Goal: Task Accomplishment & Management: Complete application form

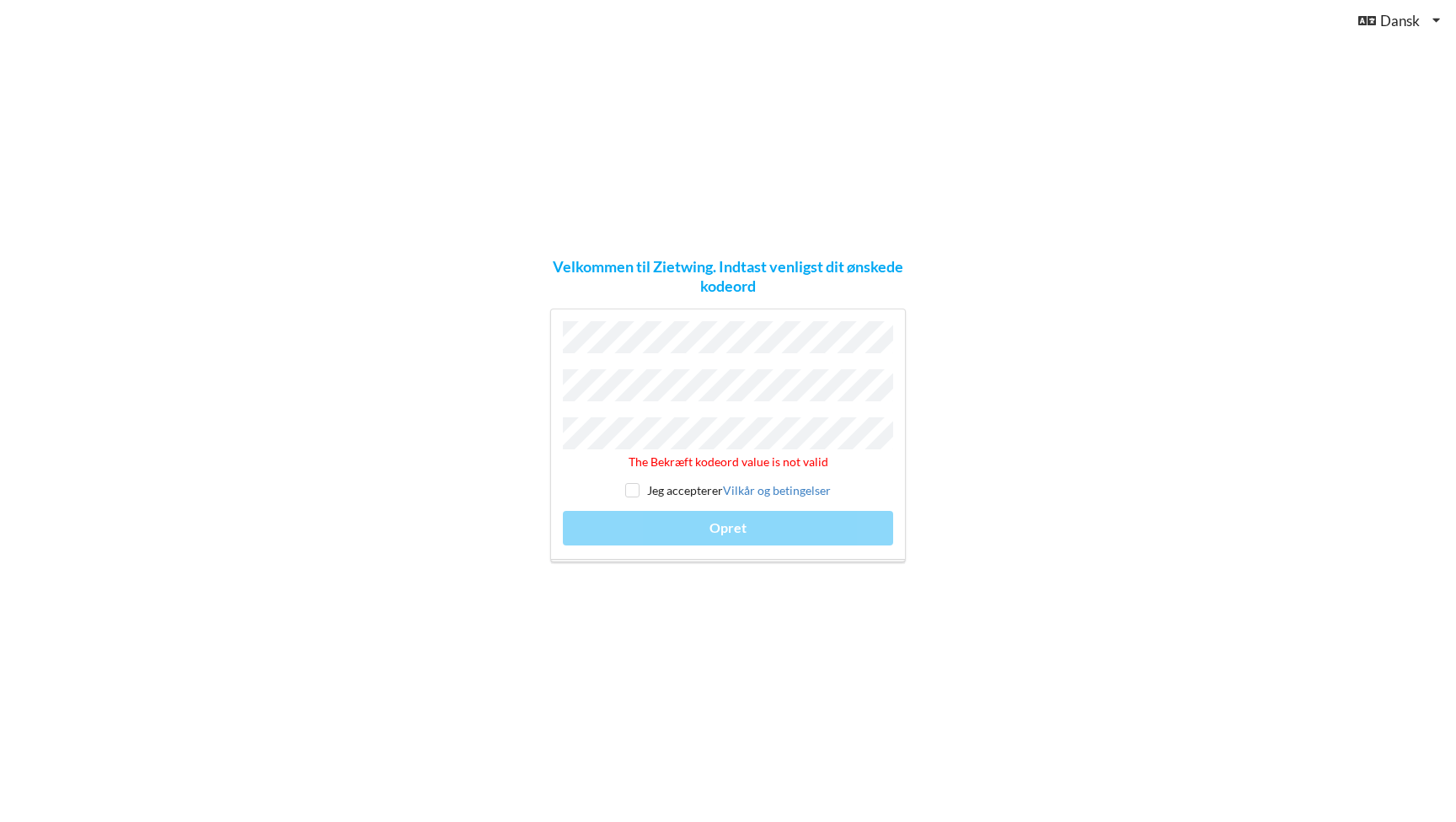
click at [397, 386] on div "Velkommen til Zietwing. Indtast venligst dit ønskede kodeord The Bekræft kodeor…" at bounding box center [728, 411] width 1456 height 822
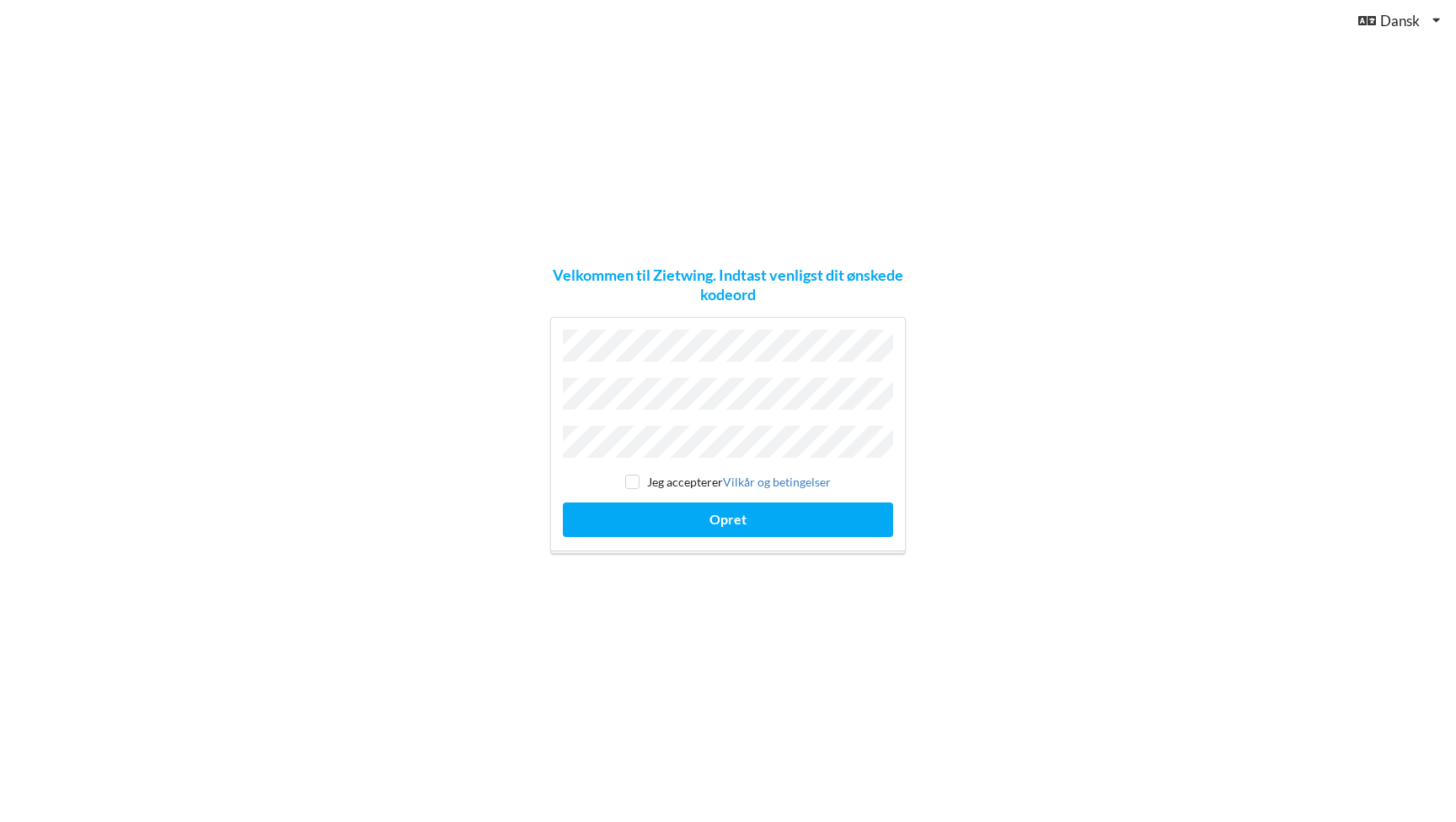
click at [625, 475] on input "checkbox" at bounding box center [632, 482] width 14 height 14
checkbox input "true"
click at [642, 508] on button "Opret" at bounding box center [728, 519] width 330 height 35
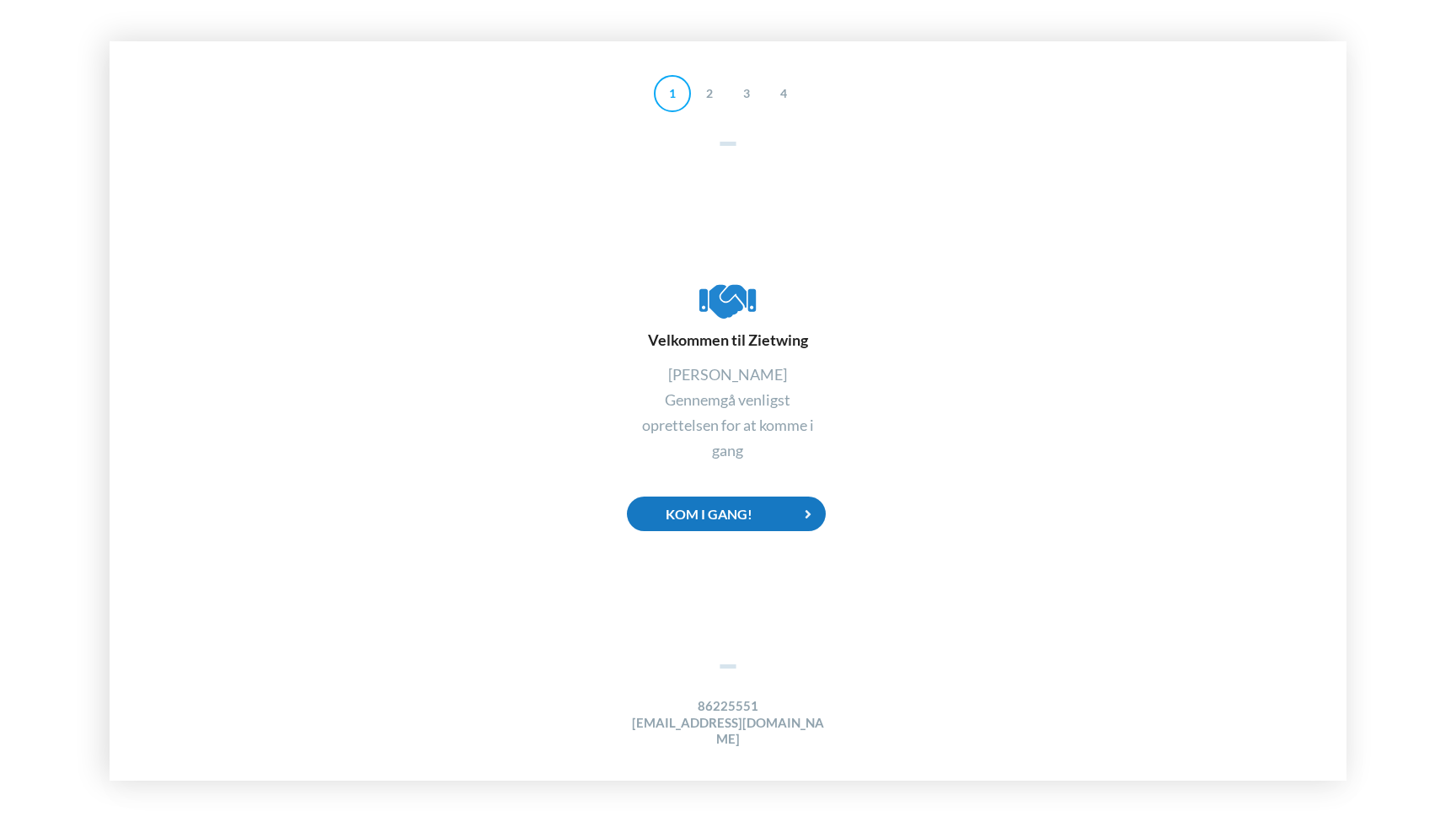
click at [726, 517] on div "Kom i gang!" at bounding box center [726, 513] width 199 height 35
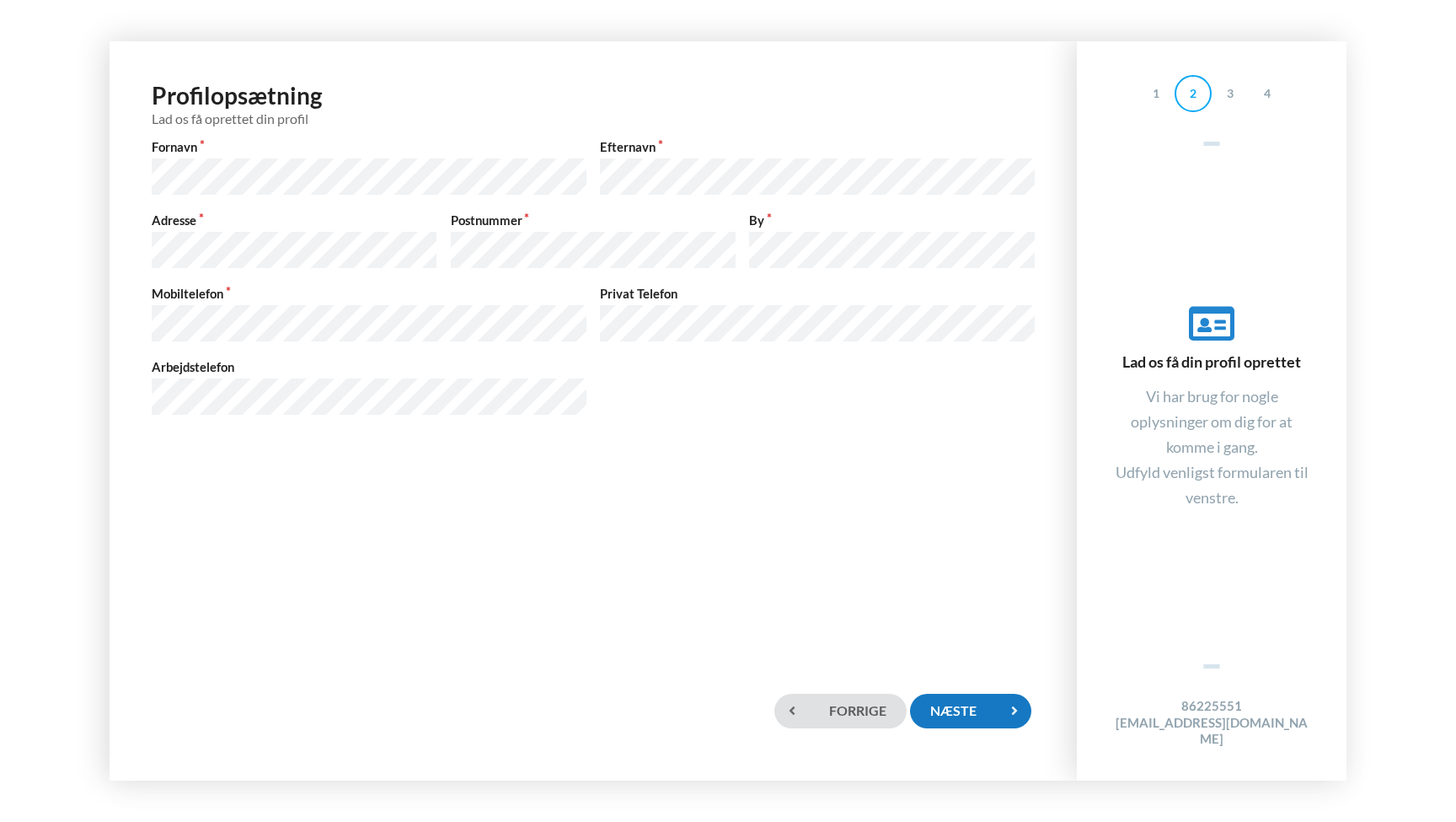
click at [957, 712] on div "Næste" at bounding box center [971, 711] width 121 height 35
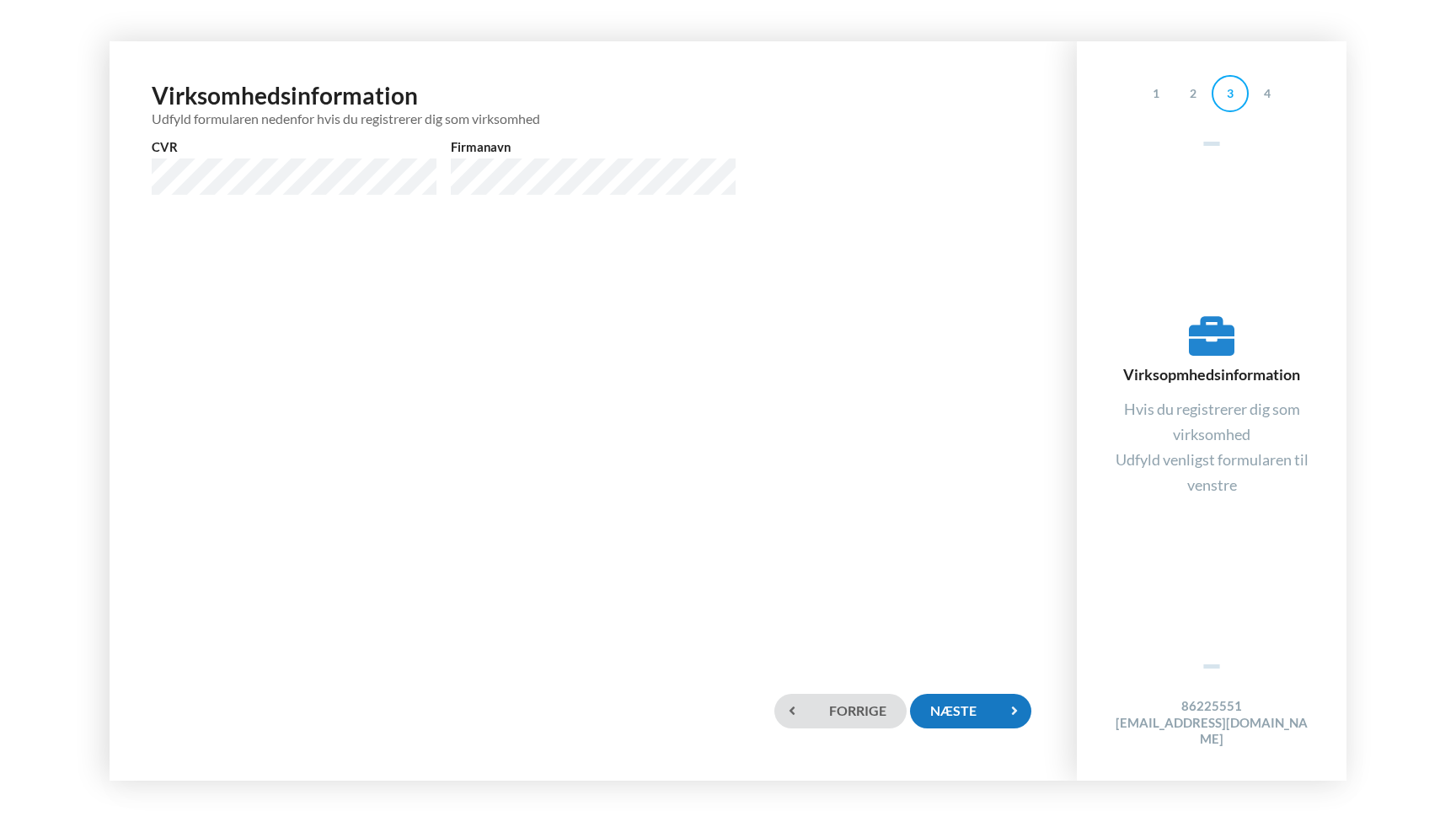
click at [988, 709] on div "Næste" at bounding box center [971, 711] width 121 height 35
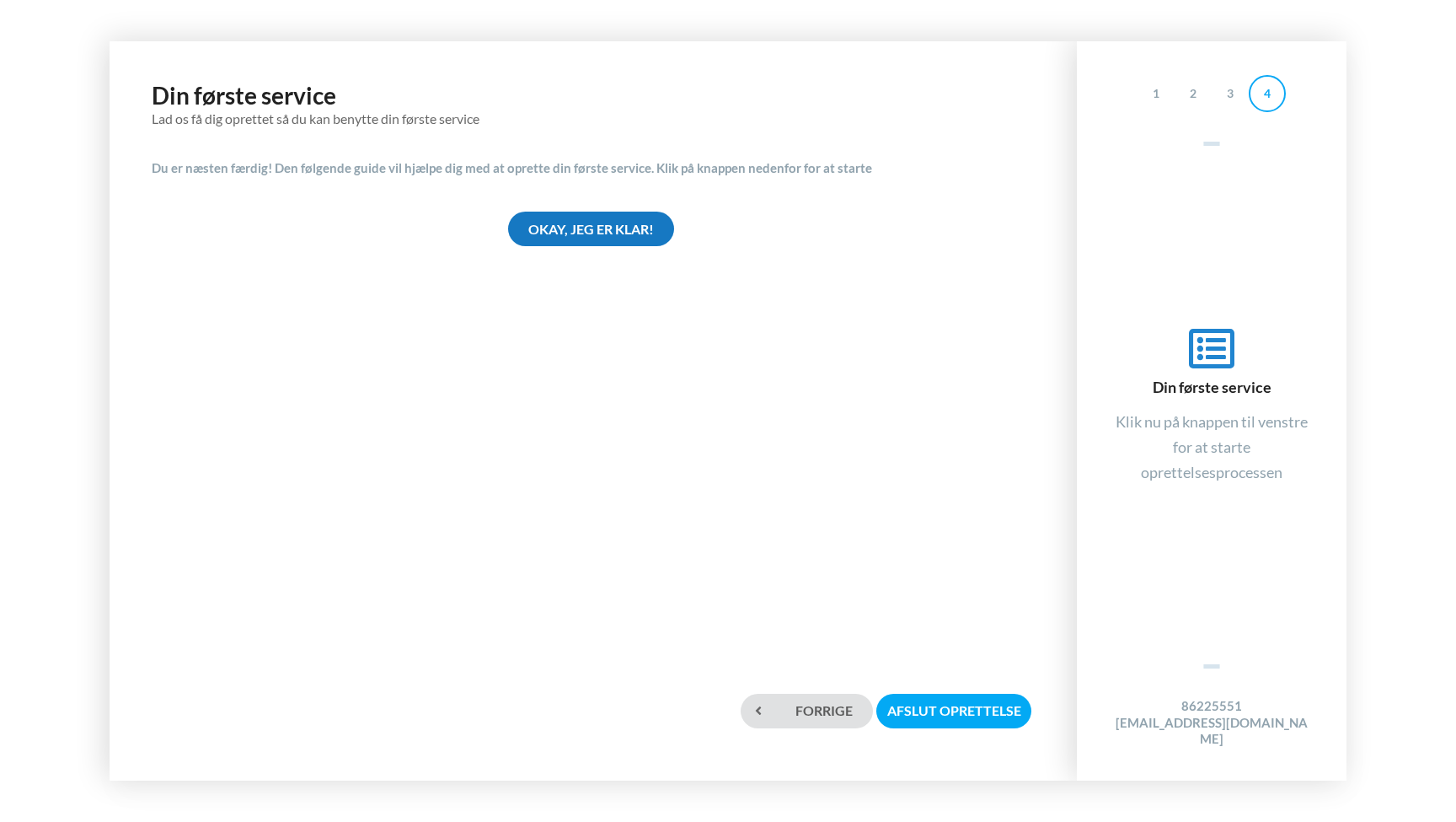
click at [602, 228] on div "Okay, jeg er klar!" at bounding box center [591, 229] width 166 height 35
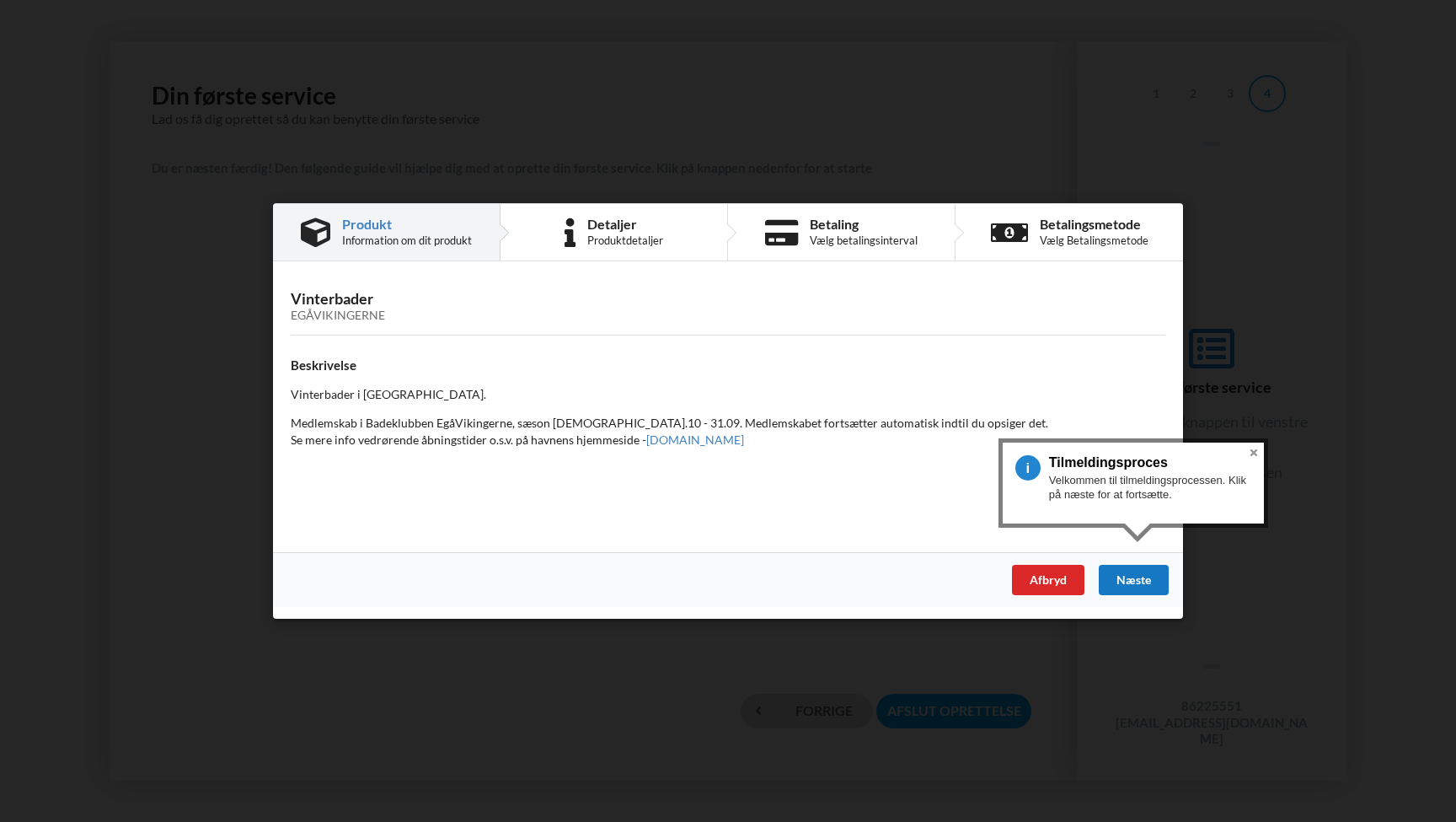
click at [1133, 576] on div "Næste" at bounding box center [1134, 580] width 70 height 30
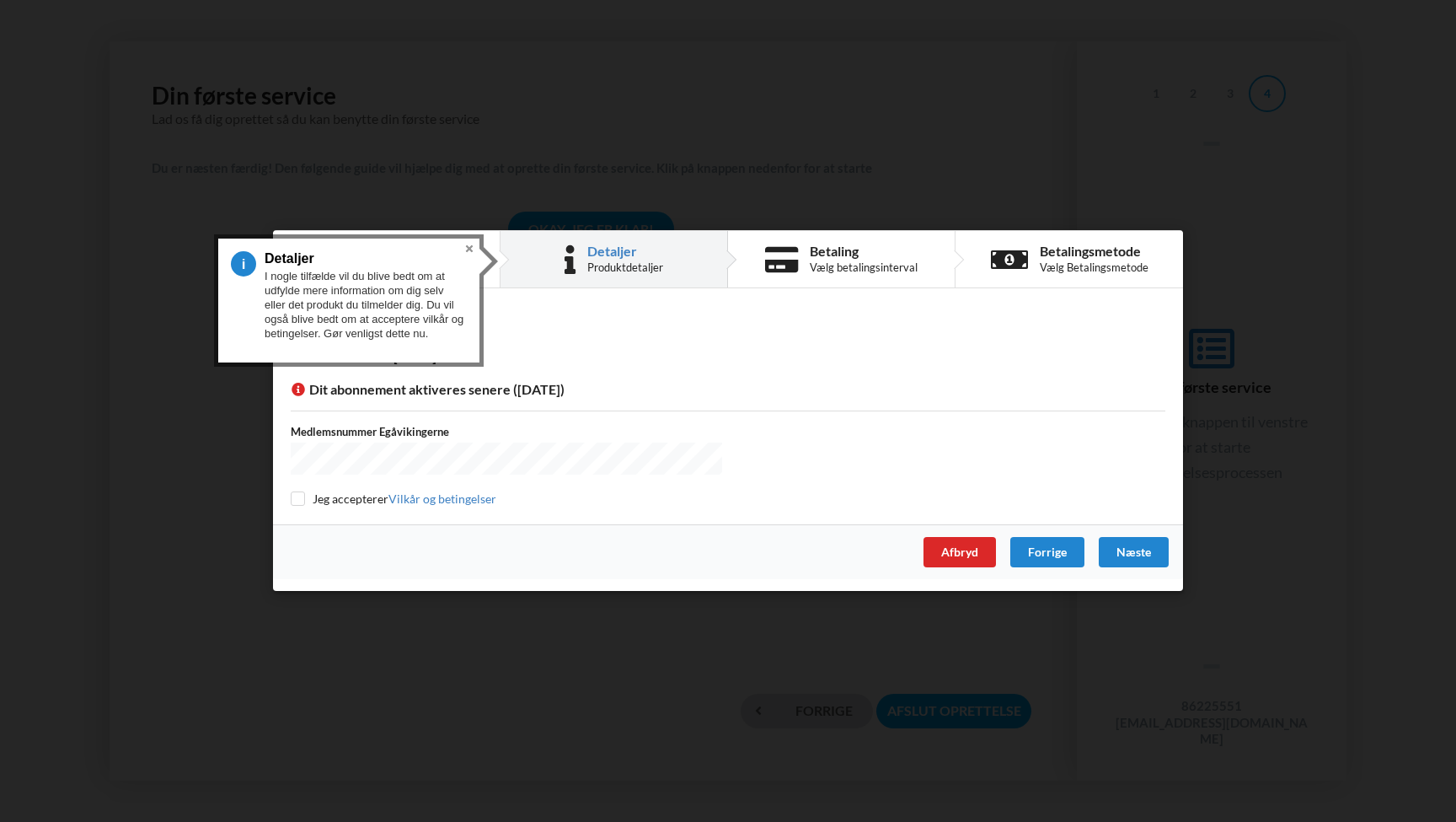
click at [298, 496] on input "checkbox" at bounding box center [298, 499] width 14 height 14
checkbox input "true"
click at [1046, 543] on div "Forrige" at bounding box center [1047, 553] width 74 height 30
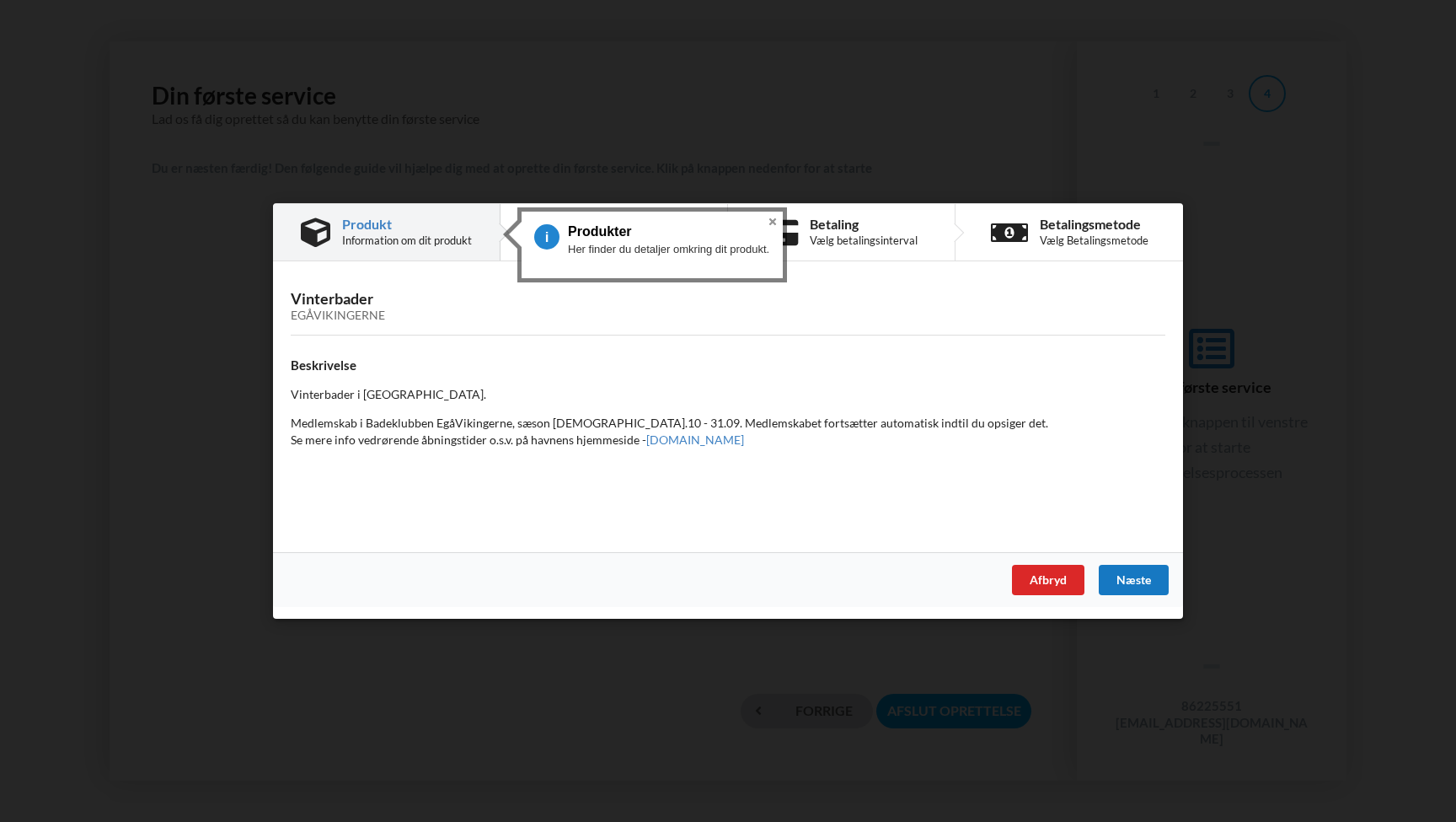
click at [1156, 568] on div "Næste" at bounding box center [1134, 580] width 70 height 30
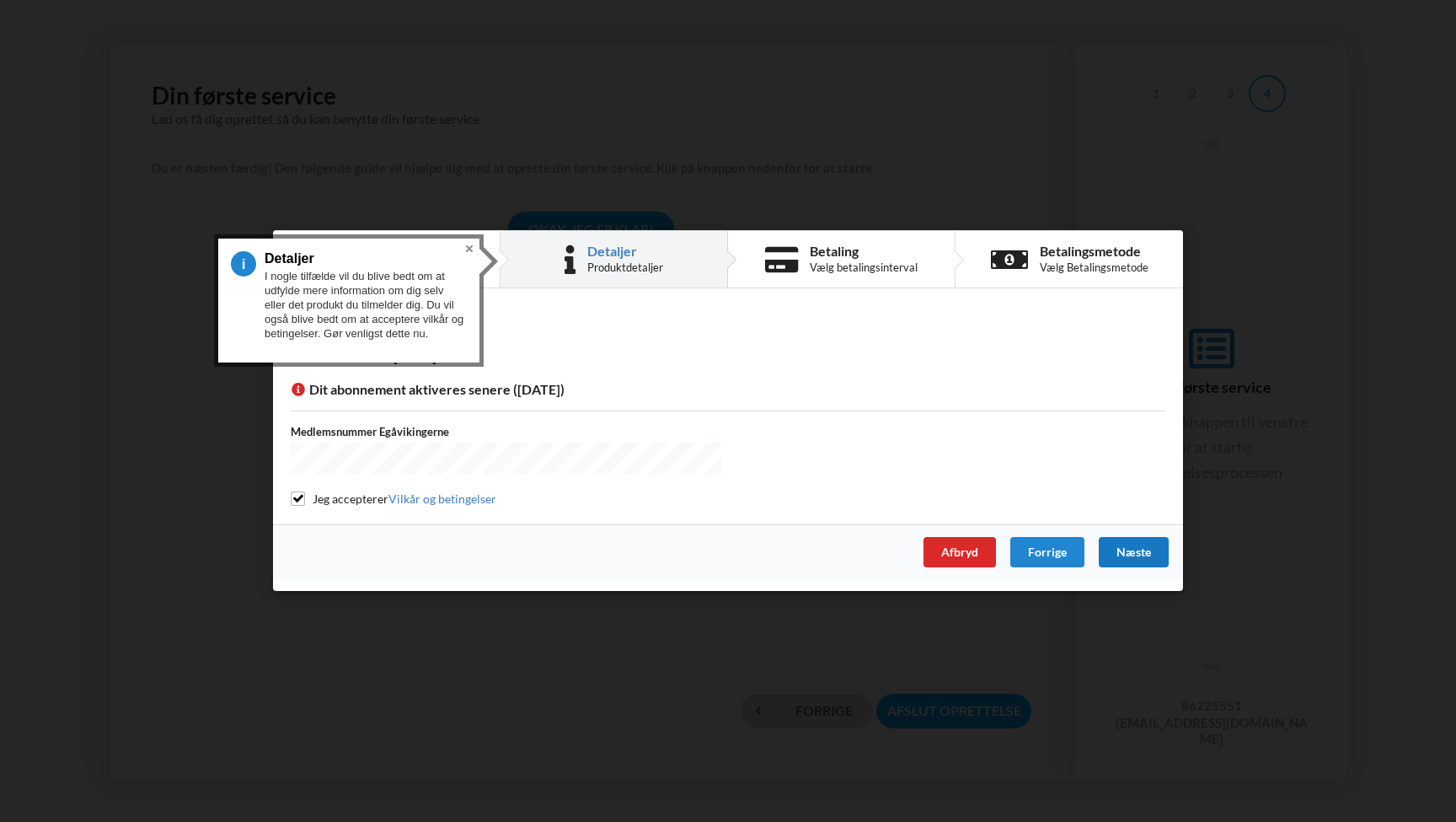
click at [1133, 549] on div "Næste" at bounding box center [1134, 553] width 70 height 30
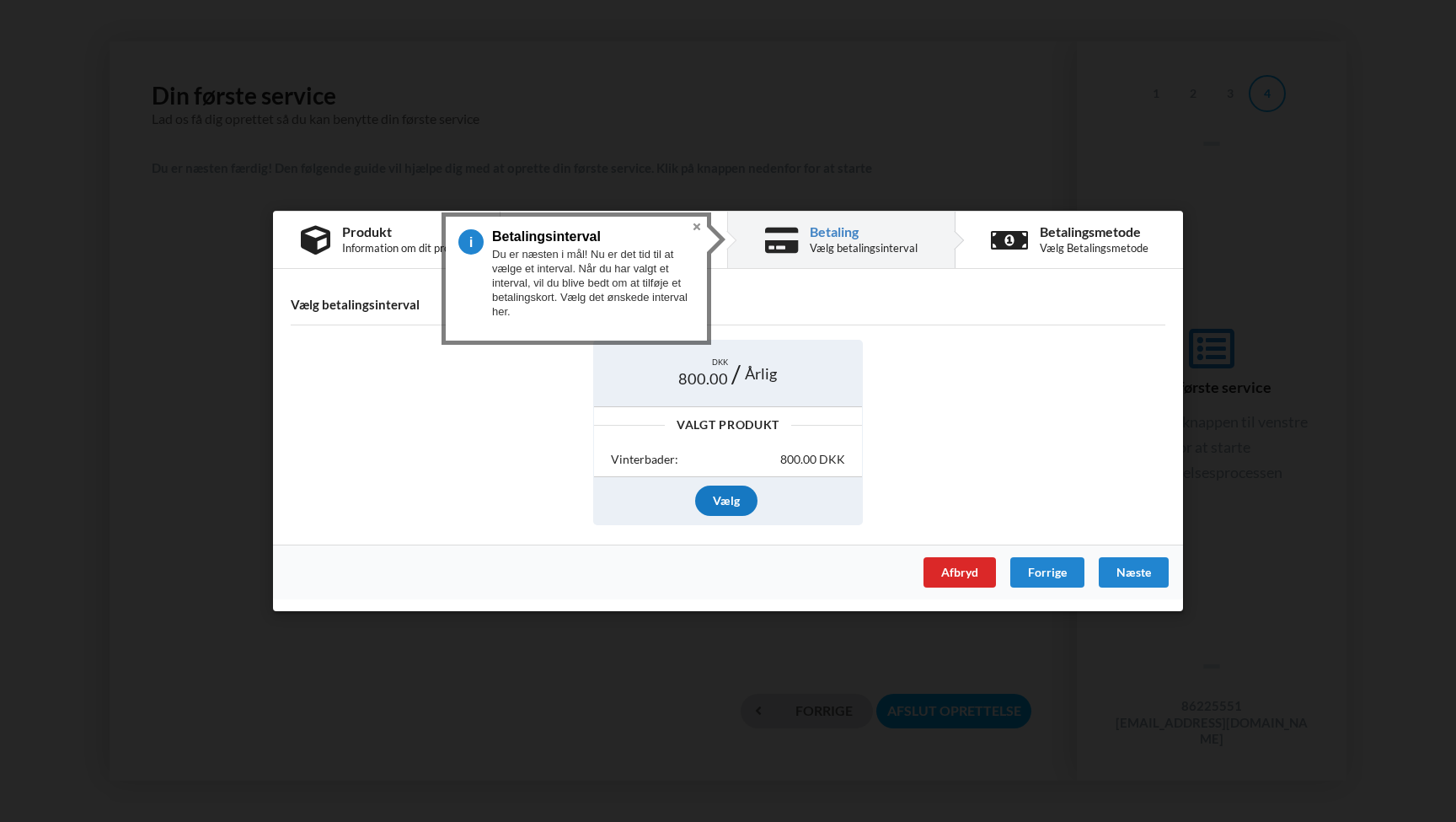
click at [731, 496] on div "Vælg" at bounding box center [727, 501] width 62 height 30
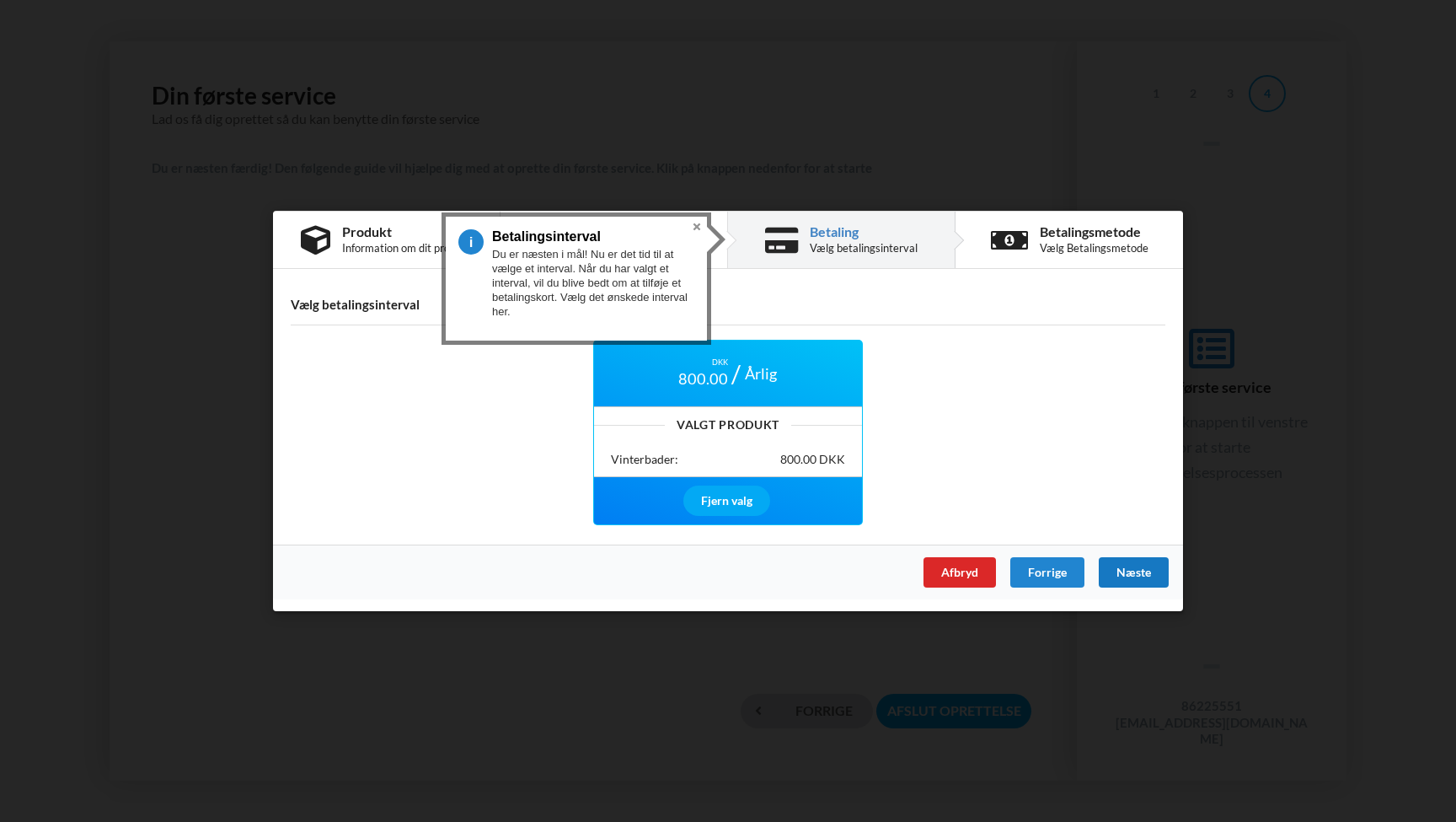
click at [1140, 565] on div "Næste" at bounding box center [1134, 573] width 70 height 30
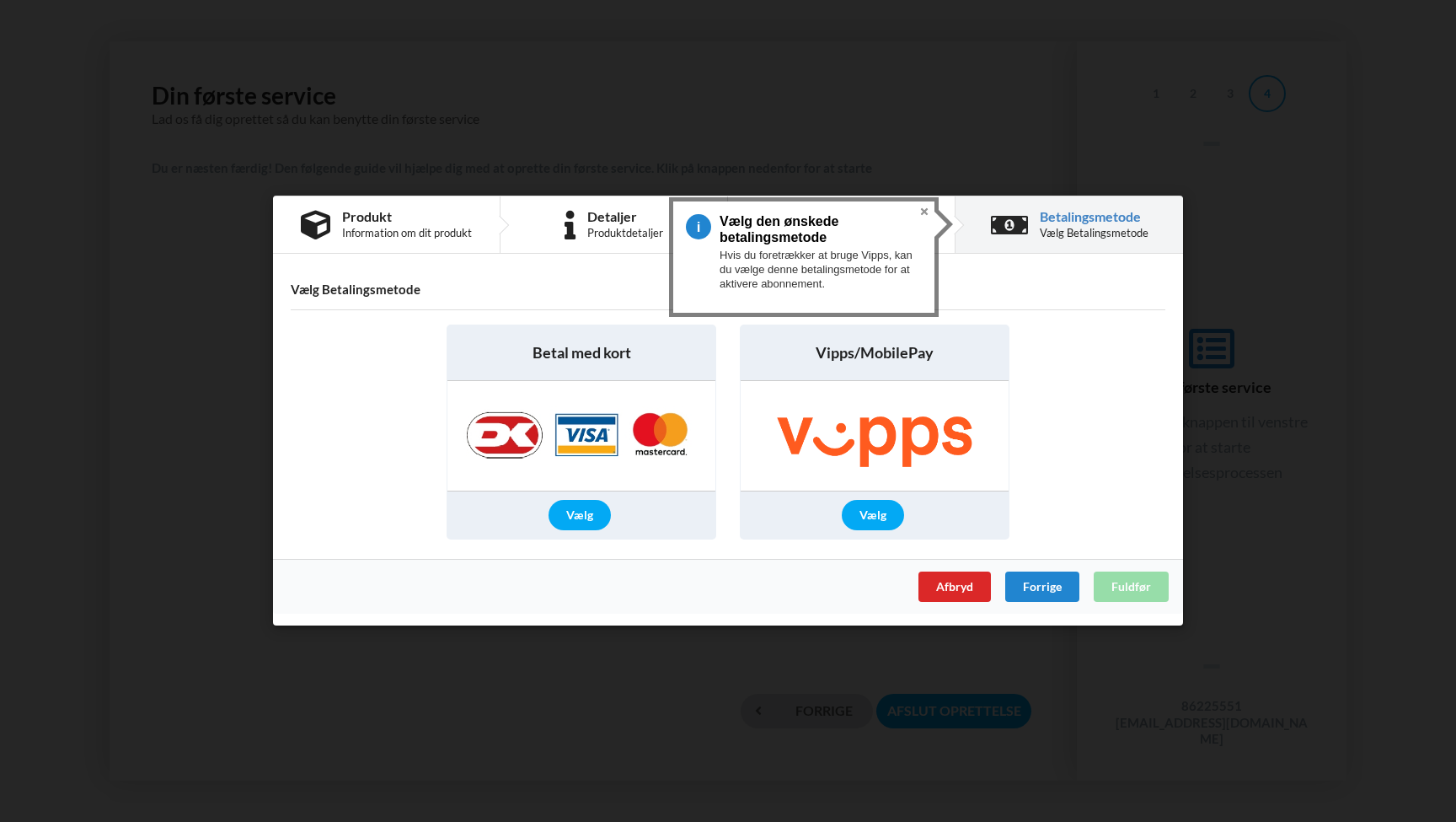
click at [577, 466] on img at bounding box center [581, 436] width 264 height 110
click at [573, 517] on div "Vælg" at bounding box center [580, 516] width 62 height 30
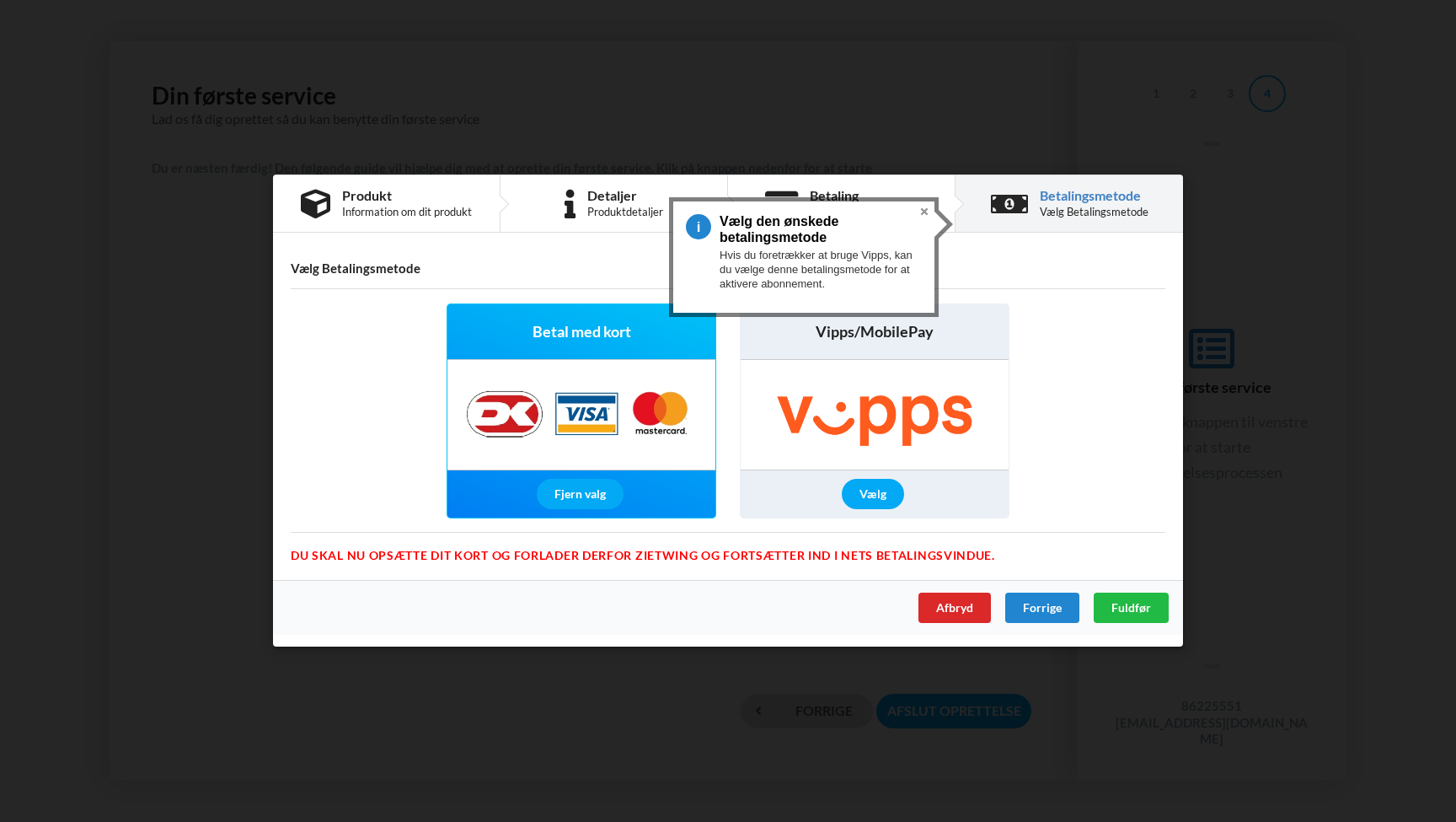
click at [1046, 609] on div "Forrige" at bounding box center [1042, 608] width 74 height 30
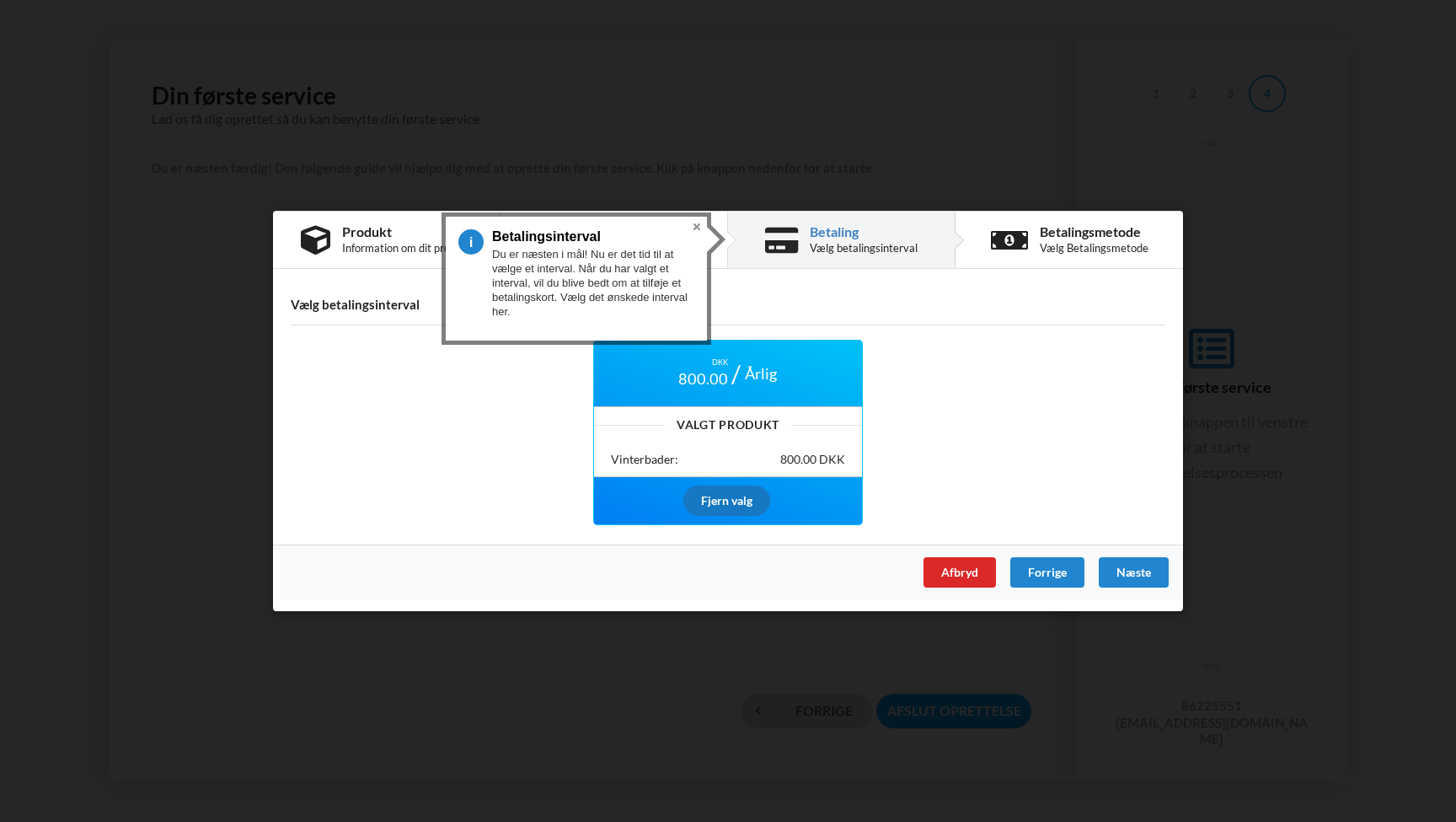
click at [715, 499] on div "Fjern valg" at bounding box center [727, 501] width 86 height 30
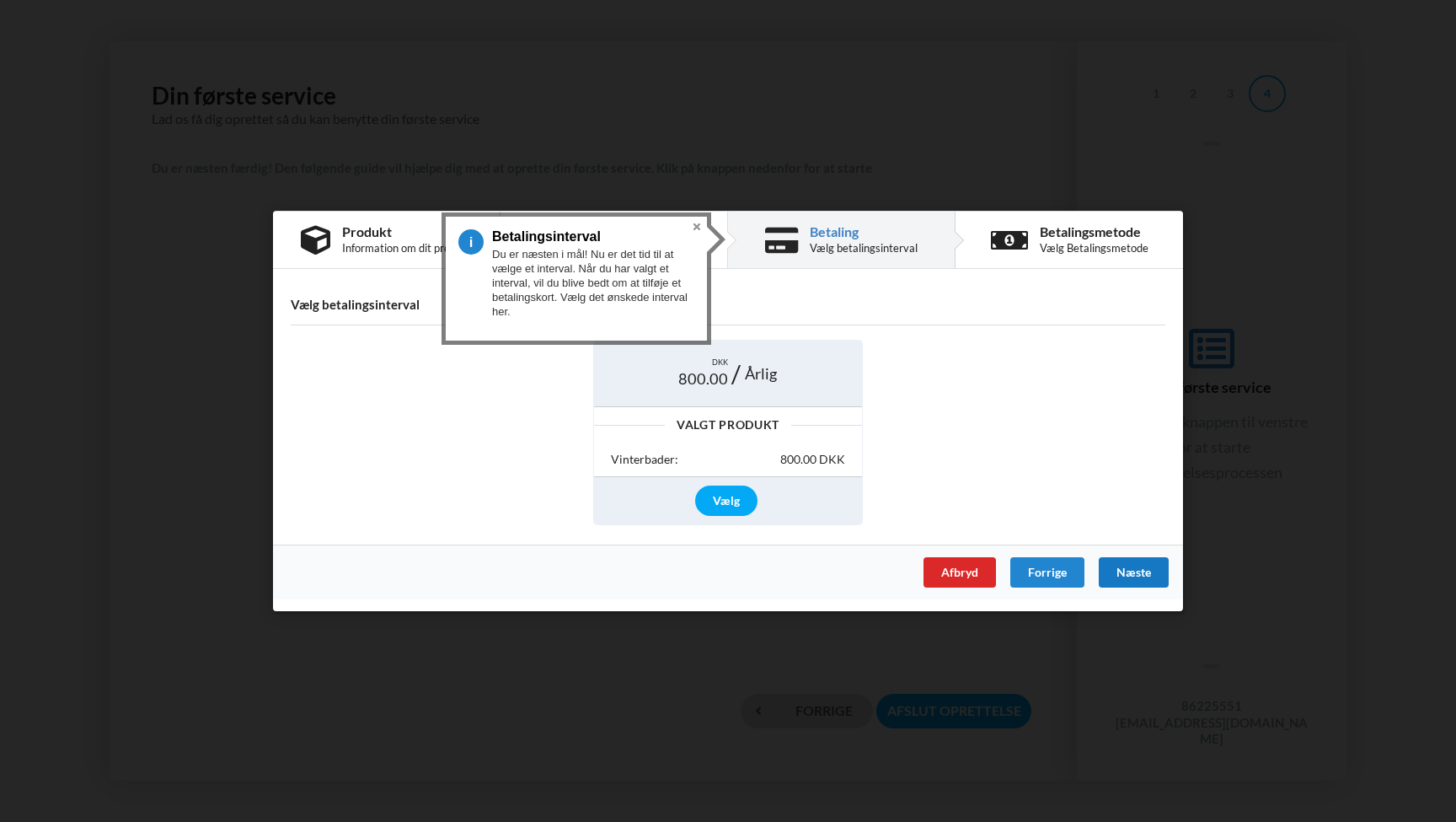
click at [1139, 575] on div "Næste" at bounding box center [1134, 573] width 70 height 30
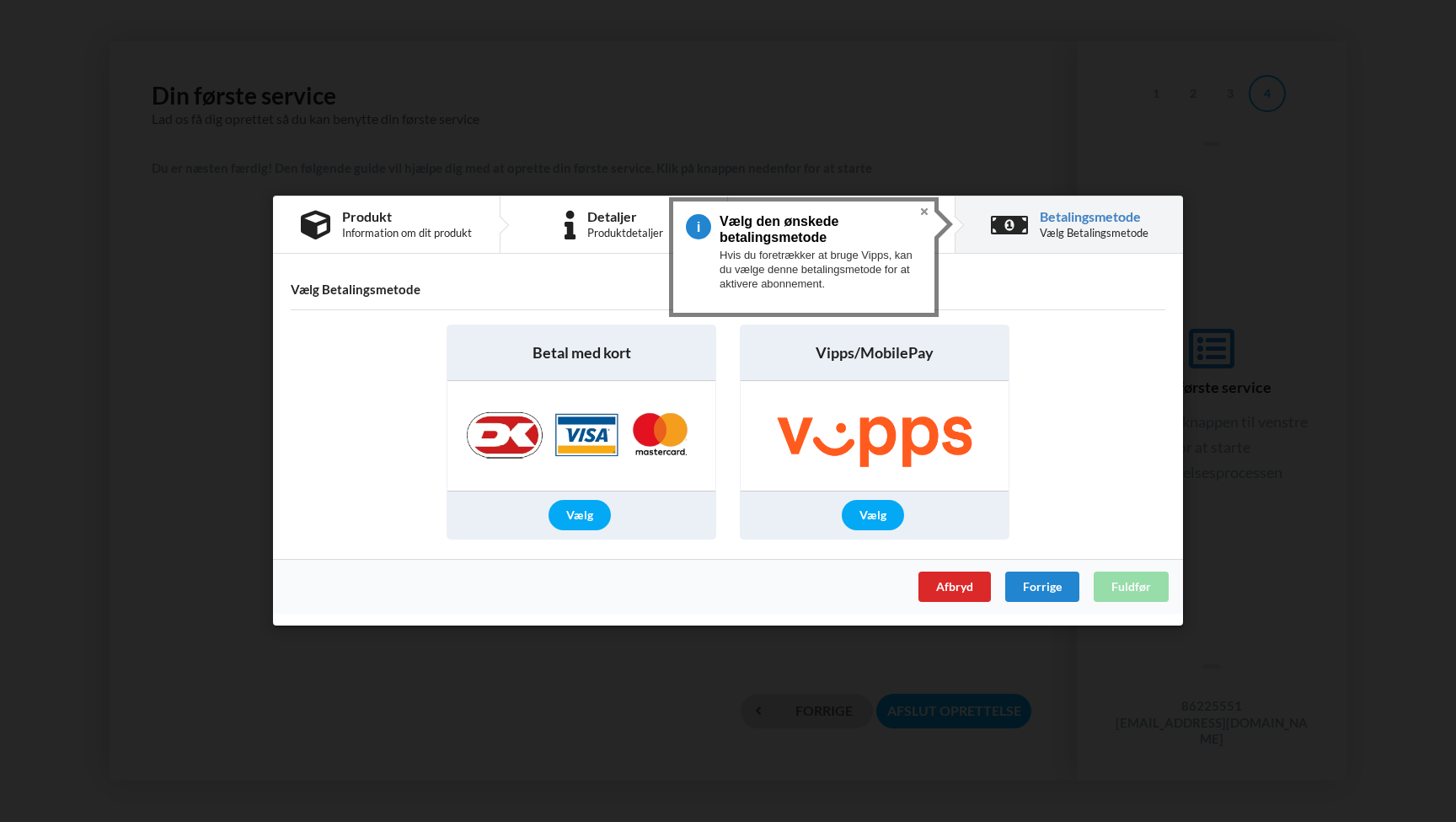
click at [1126, 587] on div "Afbryd Forrige Fuldfør" at bounding box center [728, 587] width 910 height 55
